Goal: Task Accomplishment & Management: Manage account settings

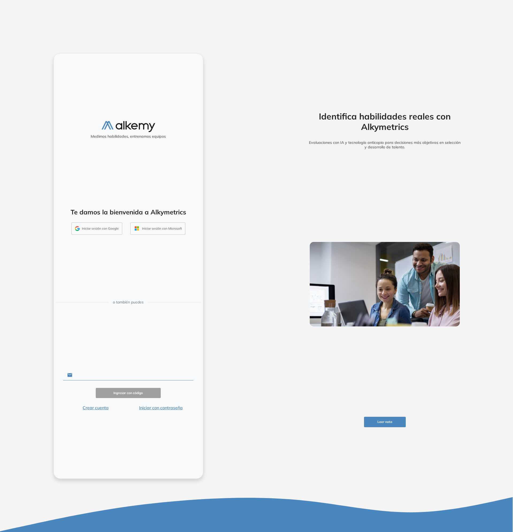
click at [145, 376] on input "text" at bounding box center [132, 375] width 121 height 10
type input "**********"
click at [159, 409] on button "Iniciar con contraseña" at bounding box center [160, 408] width 65 height 6
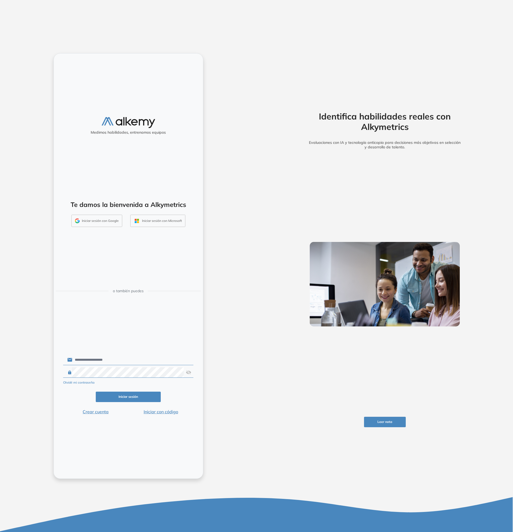
click at [143, 401] on button "Iniciar sesión" at bounding box center [128, 397] width 65 height 10
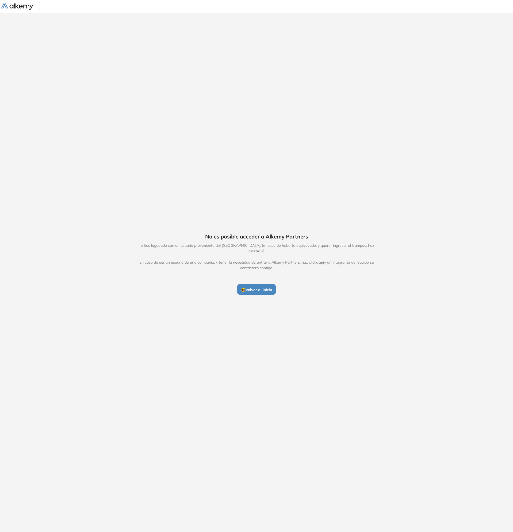
click at [264, 288] on span "🤓 Volver al inicio" at bounding box center [256, 289] width 31 height 5
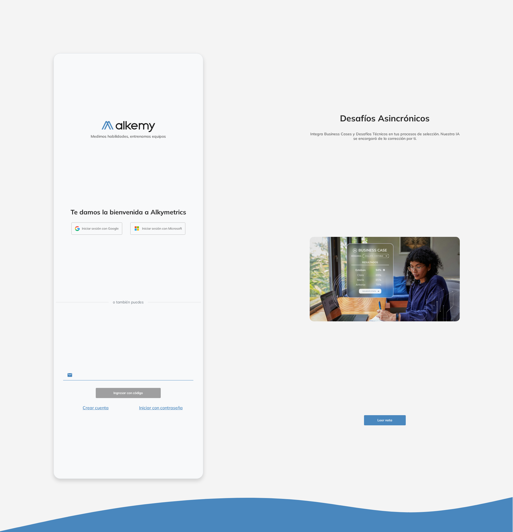
click at [105, 375] on input "text" at bounding box center [132, 375] width 121 height 10
click at [105, 374] on input "text" at bounding box center [132, 375] width 121 height 10
click at [152, 408] on button "Iniciar con contraseña" at bounding box center [160, 408] width 65 height 6
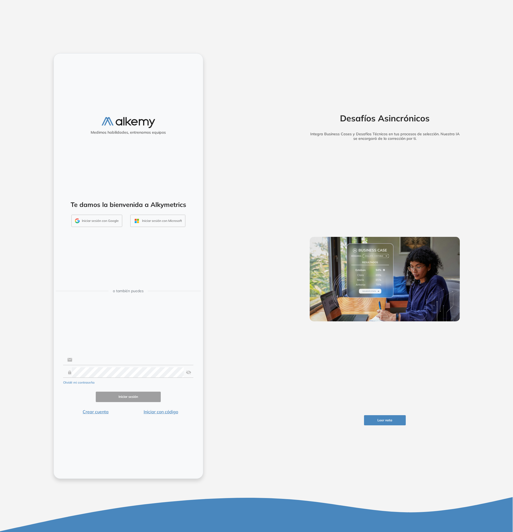
type input "**********"
click at [122, 399] on button "Iniciar sesión" at bounding box center [128, 397] width 65 height 10
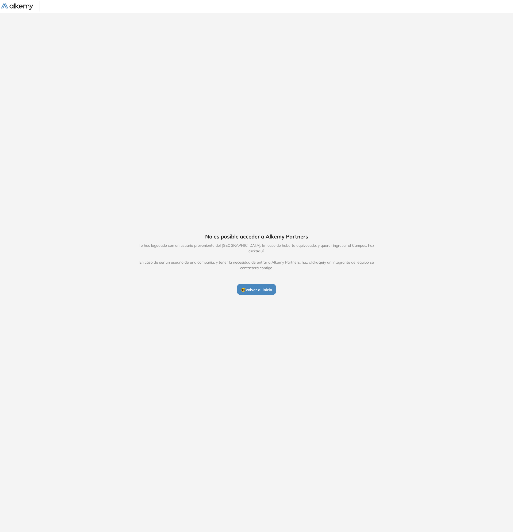
click at [264, 249] on span "aquí" at bounding box center [260, 251] width 8 height 5
